Goal: Task Accomplishment & Management: Manage account settings

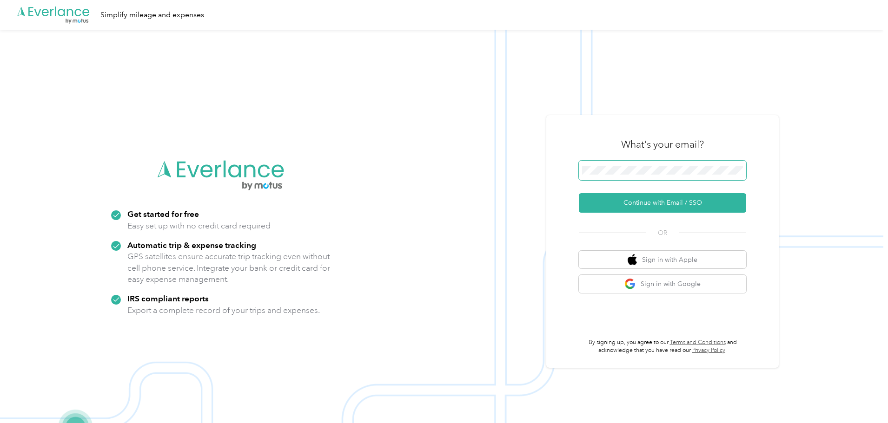
click at [633, 166] on span at bounding box center [662, 171] width 167 height 20
click at [643, 204] on button "Continue with Email / SSO" at bounding box center [662, 203] width 167 height 20
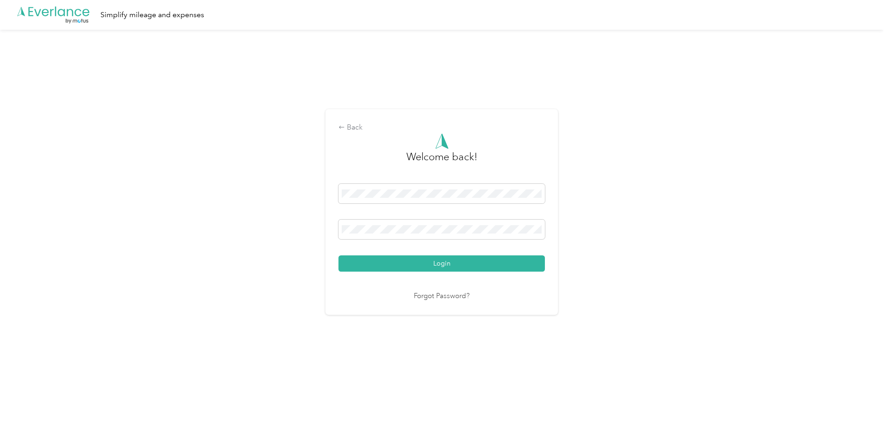
click at [431, 258] on button "Login" at bounding box center [441, 264] width 206 height 16
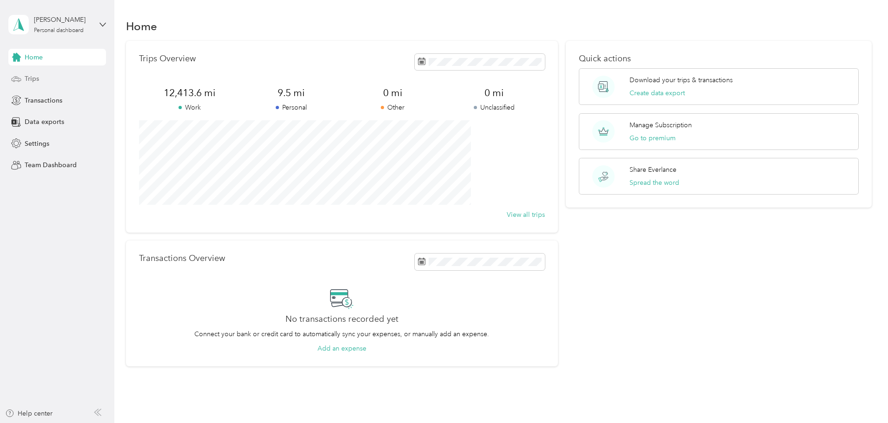
click at [40, 83] on div "Trips" at bounding box center [57, 79] width 98 height 17
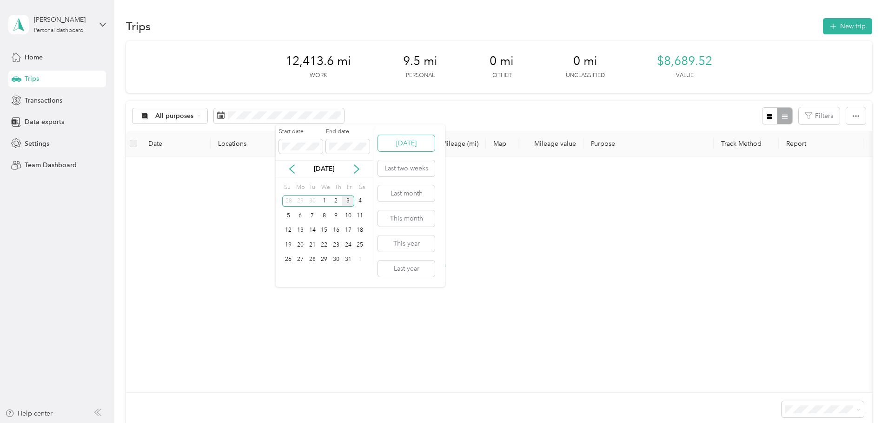
click at [422, 149] on button "[DATE]" at bounding box center [406, 143] width 57 height 16
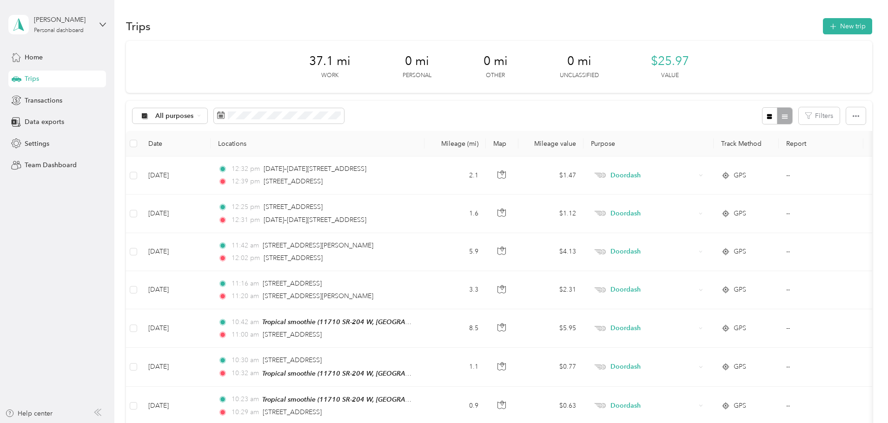
click at [141, 146] on th at bounding box center [133, 144] width 15 height 26
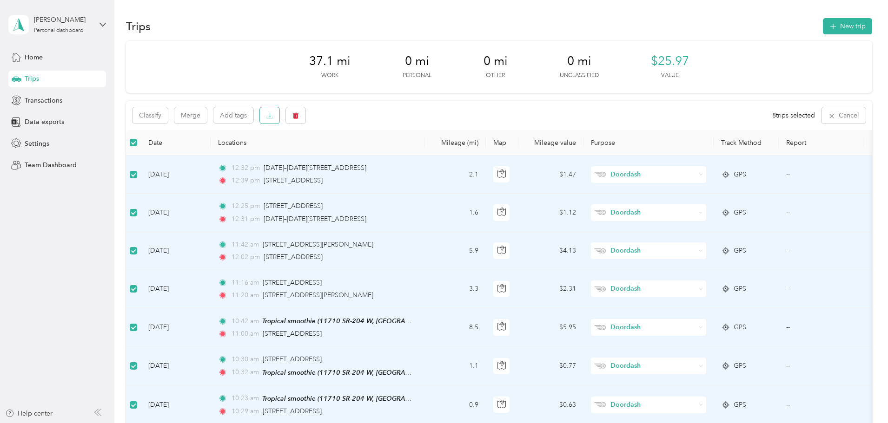
click at [279, 119] on button "button" at bounding box center [270, 115] width 20 height 16
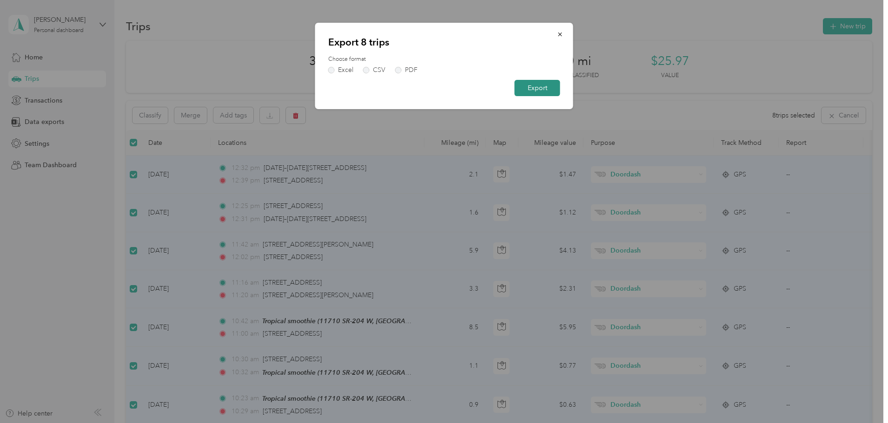
click at [542, 85] on button "Export" at bounding box center [537, 88] width 46 height 16
